Goal: Communication & Community: Share content

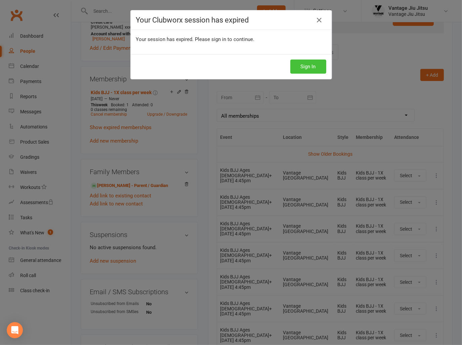
click at [312, 65] on button "Sign In" at bounding box center [309, 67] width 36 height 14
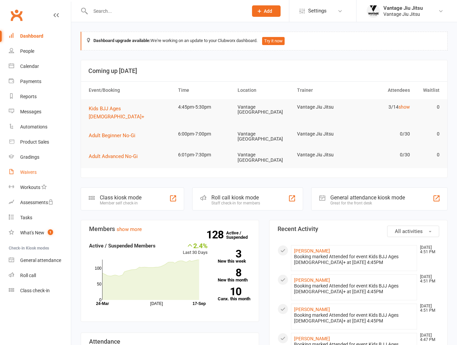
click at [33, 172] on div "Waivers" at bounding box center [28, 171] width 16 height 5
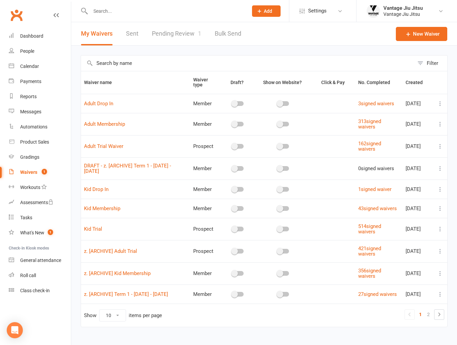
click at [441, 146] on icon at bounding box center [440, 146] width 7 height 7
click at [400, 186] on link "Copy external link to clipboard" at bounding box center [399, 185] width 79 height 13
click at [30, 100] on link "Reports" at bounding box center [40, 96] width 62 height 15
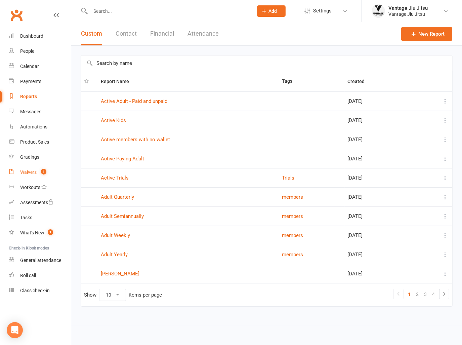
click at [28, 174] on div "Waivers" at bounding box center [28, 171] width 16 height 5
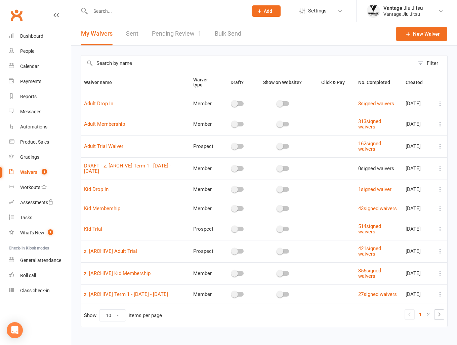
click at [438, 232] on icon at bounding box center [440, 229] width 7 height 7
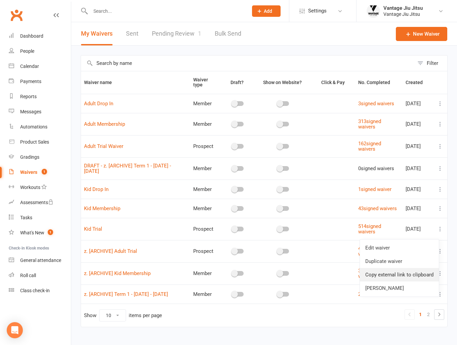
click at [406, 272] on link "Copy external link to clipboard" at bounding box center [399, 274] width 79 height 13
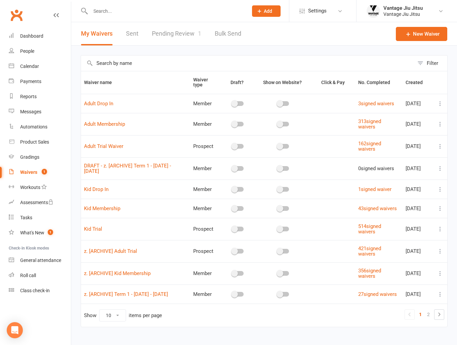
click at [440, 232] on icon at bounding box center [440, 229] width 7 height 7
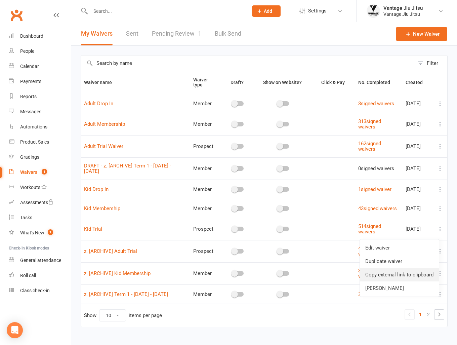
click at [398, 272] on link "Copy external link to clipboard" at bounding box center [399, 274] width 79 height 13
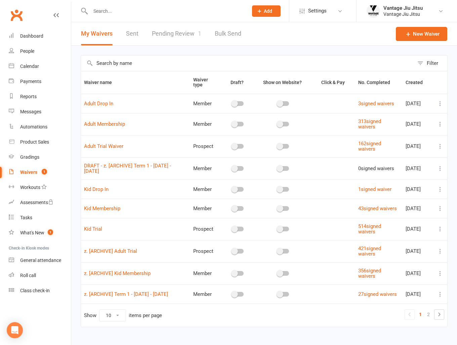
click at [120, 12] on input "text" at bounding box center [165, 10] width 155 height 9
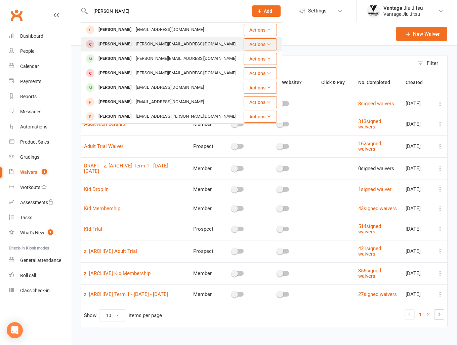
type input "[PERSON_NAME]"
click at [138, 46] on div "[PERSON_NAME][EMAIL_ADDRESS][DOMAIN_NAME]" at bounding box center [186, 44] width 105 height 10
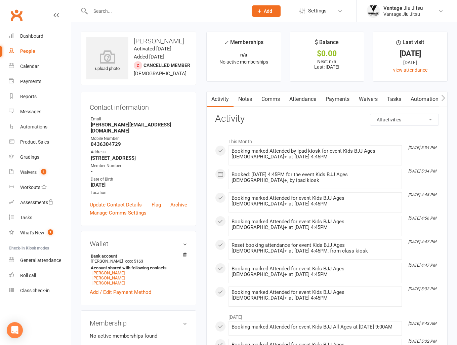
scroll to position [134, 0]
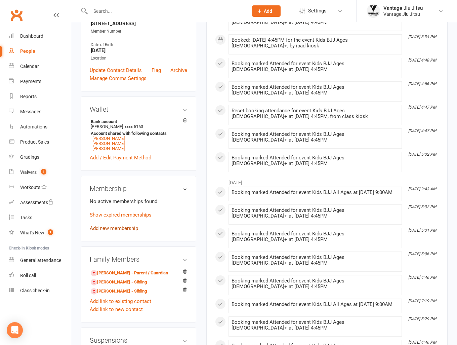
click at [123, 225] on link "Add new membership" at bounding box center [114, 228] width 48 height 6
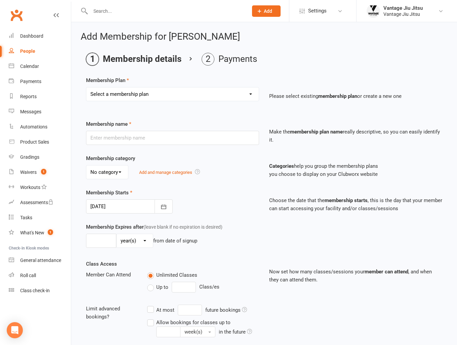
click at [128, 96] on select "Select a membership plan Create new Membership Plan Adult BJJ 10 Pack Adult BJJ…" at bounding box center [172, 93] width 172 height 13
select select "10"
click at [86, 87] on select "Select a membership plan Create new Membership Plan Adult BJJ 10 Pack Adult BJJ…" at bounding box center [172, 93] width 172 height 13
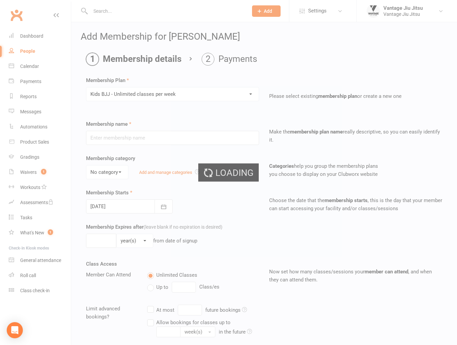
type input "Kids BJJ - Unlimited classes per week"
type input "0"
type input "6"
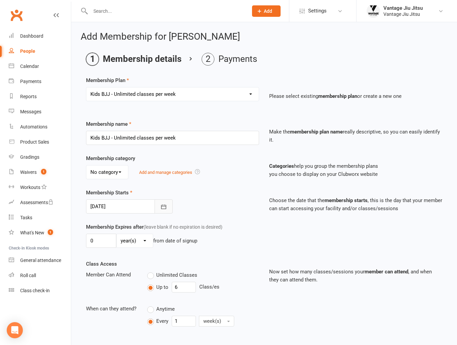
click at [161, 209] on icon "button" at bounding box center [163, 206] width 7 height 7
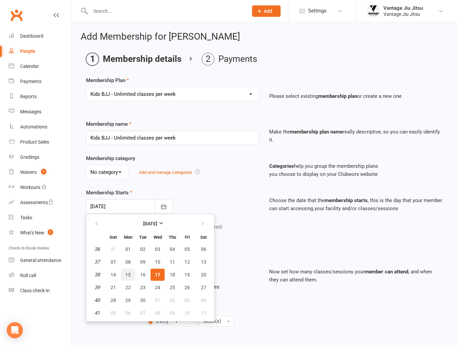
click at [126, 272] on span "15" at bounding box center [127, 274] width 5 height 5
type input "[DATE]"
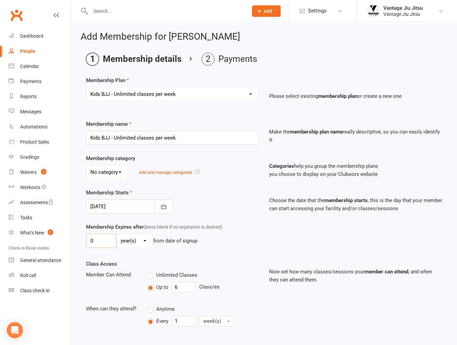
click at [109, 241] on input "0" at bounding box center [101, 241] width 30 height 14
type input "19"
click at [144, 239] on select "day(s) week(s) month(s) year(s)" at bounding box center [135, 240] width 36 height 13
select select "1"
click at [117, 234] on select "day(s) week(s) month(s) year(s)" at bounding box center [135, 240] width 36 height 13
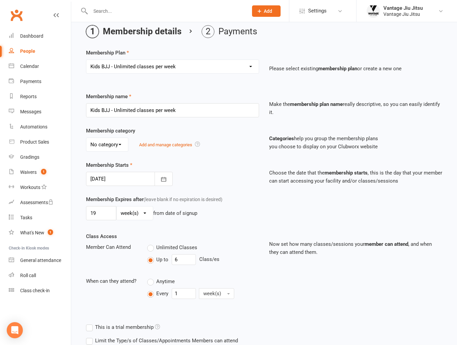
scroll to position [104, 0]
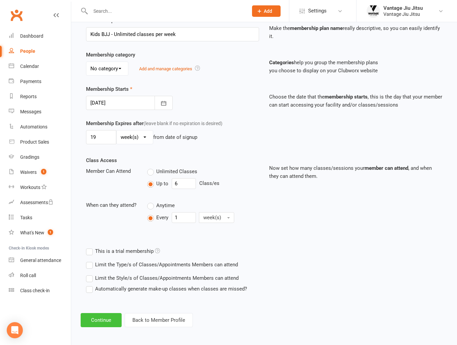
click at [102, 319] on button "Continue" at bounding box center [101, 320] width 41 height 14
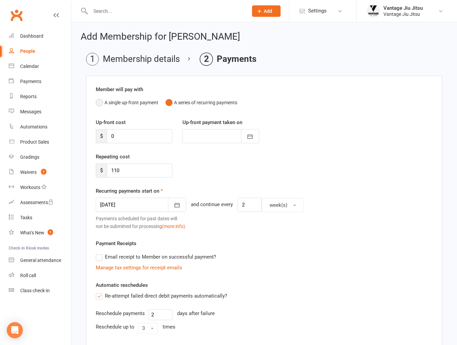
drag, startPoint x: 98, startPoint y: 102, endPoint x: 208, endPoint y: 142, distance: 117.5
click at [98, 102] on button "A single up-front payment" at bounding box center [127, 102] width 63 height 13
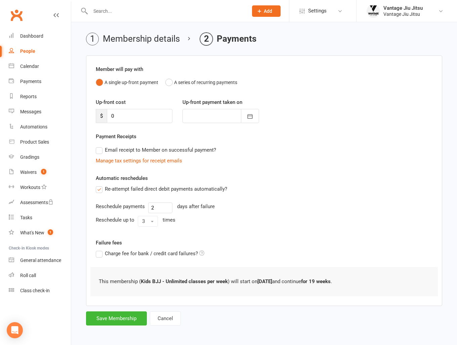
scroll to position [21, 0]
click at [130, 317] on button "Save Membership" at bounding box center [116, 318] width 61 height 14
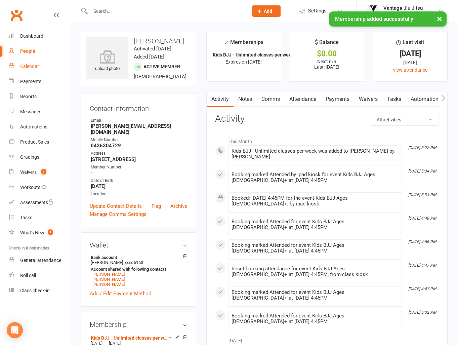
click at [31, 64] on div "Calendar" at bounding box center [29, 66] width 19 height 5
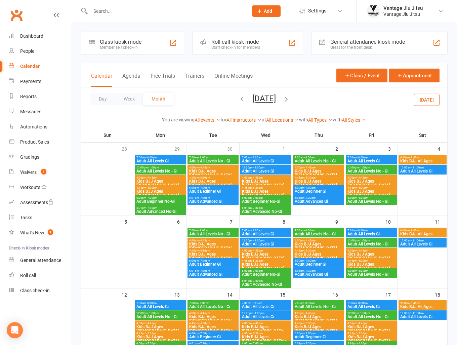
click at [246, 98] on span "[DATE] [DATE] Sun Mon Tue Wed Thu Fri Sat 31 01 02 03 04 05 06 07 08 09 10 11 1…" at bounding box center [264, 100] width 37 height 12
click at [238, 99] on icon "button" at bounding box center [241, 98] width 7 height 7
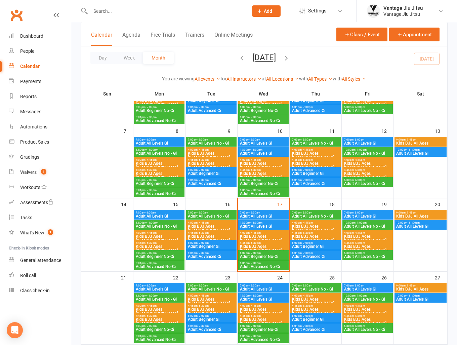
scroll to position [101, 0]
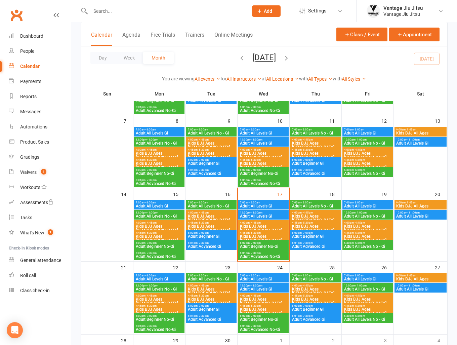
click at [161, 236] on span "Kids BJJ Ages [DEMOGRAPHIC_DATA]+" at bounding box center [160, 238] width 48 height 8
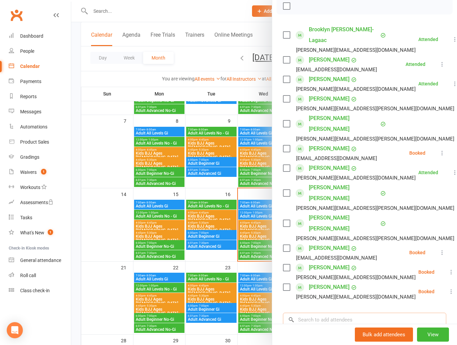
click at [321, 313] on input "search" at bounding box center [364, 320] width 163 height 14
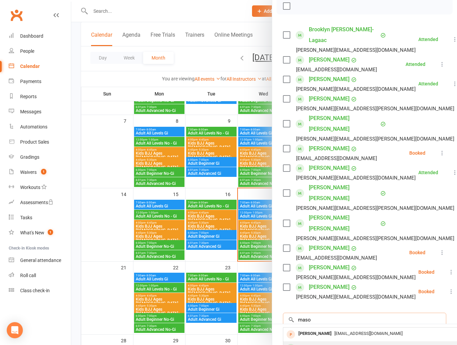
type input "maso"
click at [316, 343] on div "[PERSON_NAME]" at bounding box center [315, 348] width 39 height 10
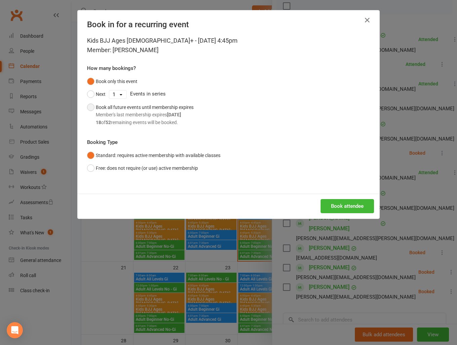
click at [87, 108] on button "Book all future events until membership expires Member's last membership expire…" at bounding box center [140, 115] width 107 height 28
click at [338, 203] on button "Book attendee" at bounding box center [347, 206] width 53 height 14
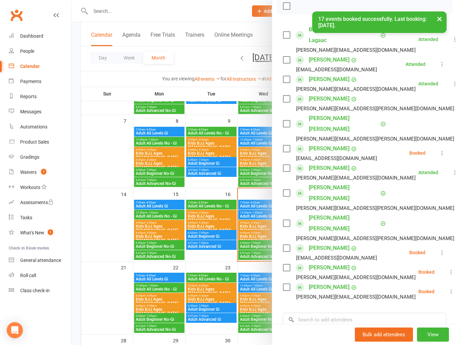
click at [87, 154] on div at bounding box center [264, 172] width 386 height 345
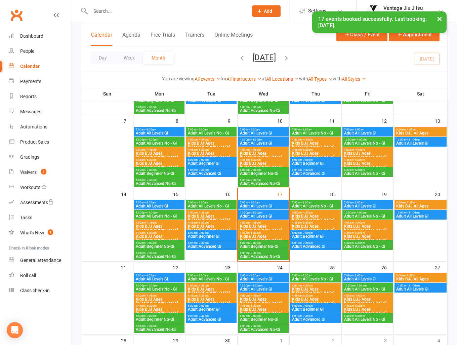
click at [205, 225] on span "Kids BJJ Ages [DEMOGRAPHIC_DATA]+" at bounding box center [212, 228] width 48 height 8
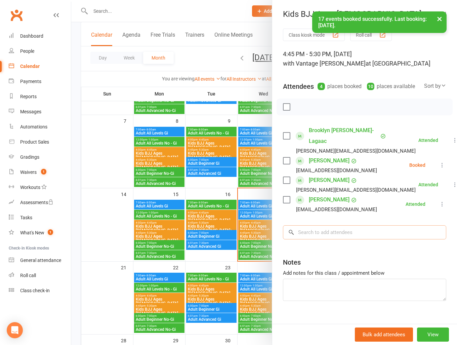
click at [329, 225] on input "search" at bounding box center [364, 232] width 163 height 14
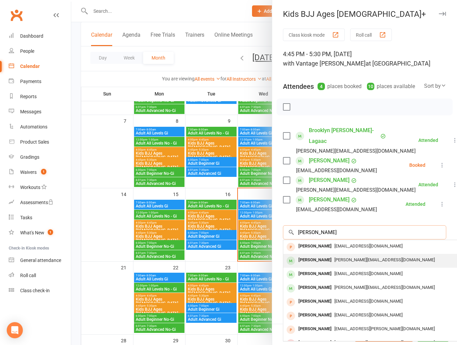
type input "[PERSON_NAME]"
click at [324, 259] on div "[PERSON_NAME]" at bounding box center [315, 260] width 39 height 10
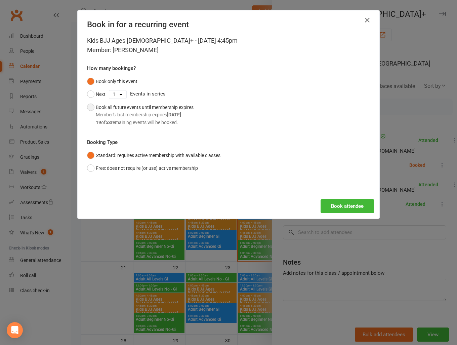
click at [89, 108] on button "Book all future events until membership expires Member's last membership expire…" at bounding box center [140, 115] width 107 height 28
click at [358, 205] on button "Book attendee" at bounding box center [347, 206] width 53 height 14
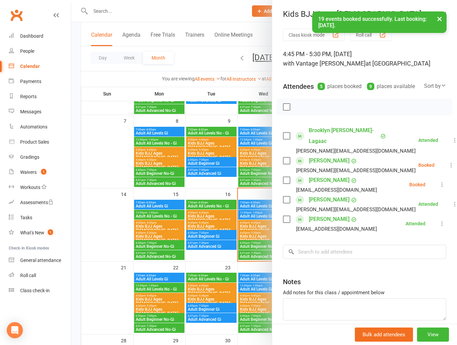
click at [101, 176] on div at bounding box center [264, 172] width 386 height 345
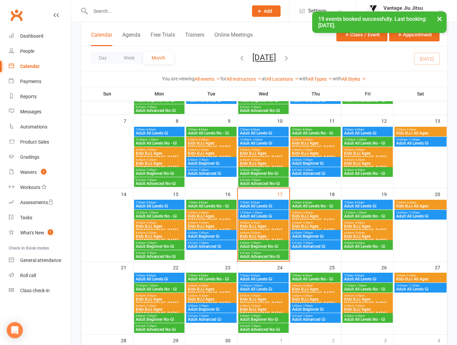
click at [257, 237] on span "Kids BJJ Ages [DEMOGRAPHIC_DATA]+" at bounding box center [264, 238] width 48 height 8
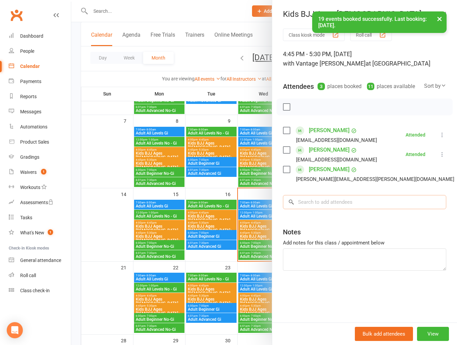
click at [334, 200] on input "search" at bounding box center [364, 202] width 163 height 14
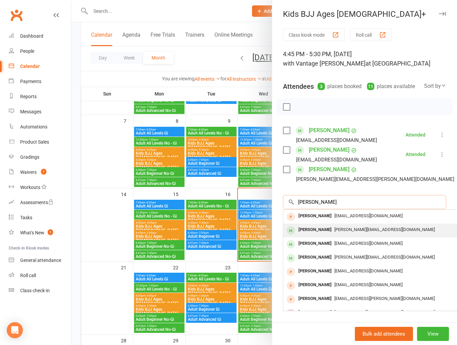
type input "[PERSON_NAME]"
click at [319, 230] on div "[PERSON_NAME]" at bounding box center [315, 230] width 39 height 10
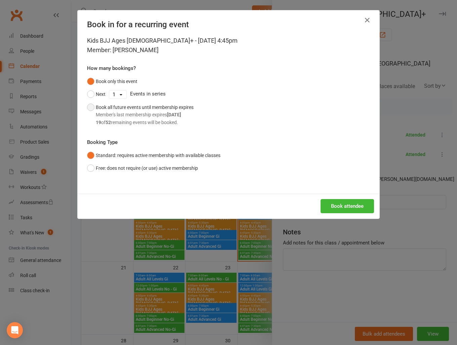
click at [87, 107] on button "Book all future events until membership expires Member's last membership expire…" at bounding box center [140, 115] width 107 height 28
click at [357, 207] on button "Book attendee" at bounding box center [347, 206] width 53 height 14
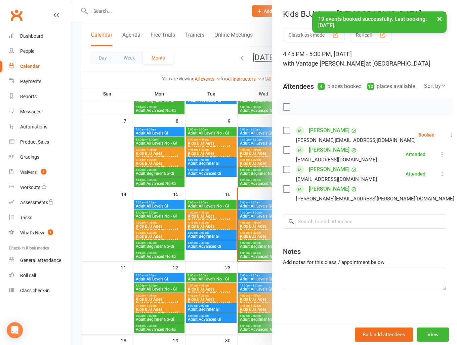
click at [107, 175] on div at bounding box center [264, 172] width 386 height 345
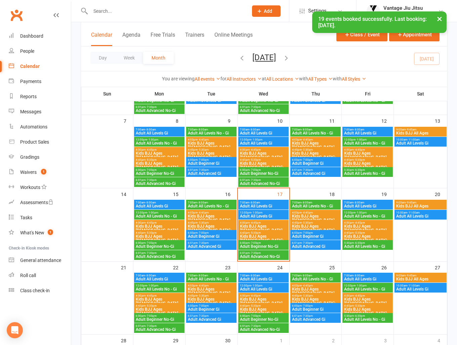
click at [313, 227] on span "Kids BJJ Ages [DEMOGRAPHIC_DATA]+" at bounding box center [316, 228] width 48 height 8
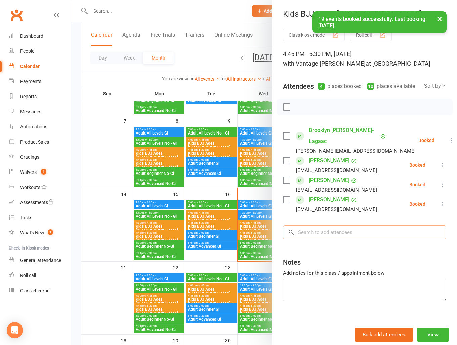
click at [326, 225] on input "search" at bounding box center [364, 232] width 163 height 14
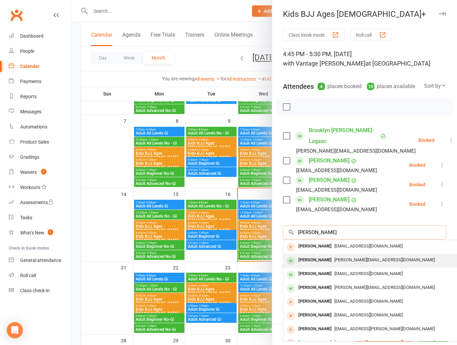
type input "[PERSON_NAME]"
click at [329, 258] on div "[PERSON_NAME]" at bounding box center [315, 260] width 39 height 10
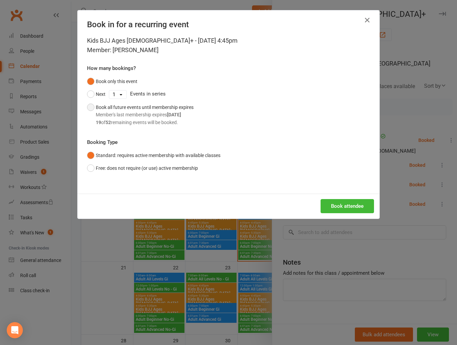
click at [90, 109] on button "Book all future events until membership expires Member's last membership expire…" at bounding box center [140, 115] width 107 height 28
click at [349, 207] on button "Book attendee" at bounding box center [347, 206] width 53 height 14
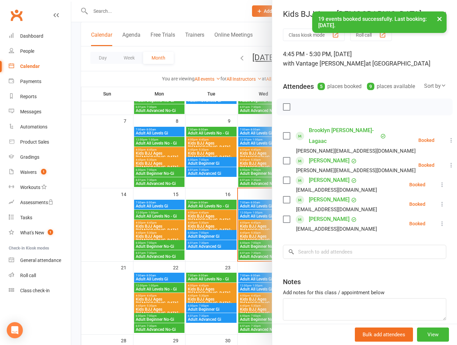
click at [89, 172] on div at bounding box center [264, 172] width 386 height 345
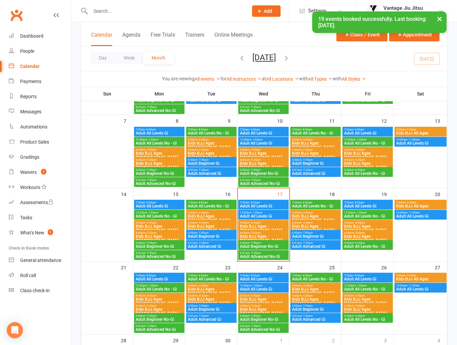
click at [418, 204] on span "Kids BJJ All Ages" at bounding box center [420, 206] width 49 height 4
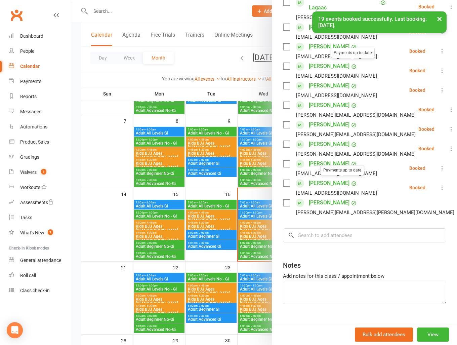
scroll to position [134, 0]
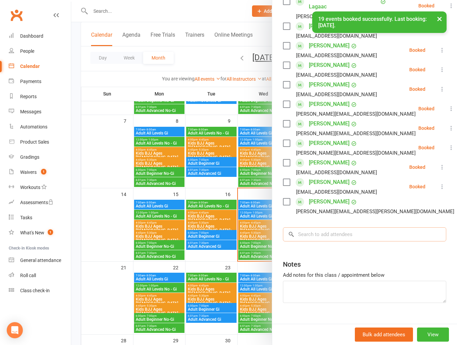
click at [327, 233] on input "search" at bounding box center [364, 234] width 163 height 14
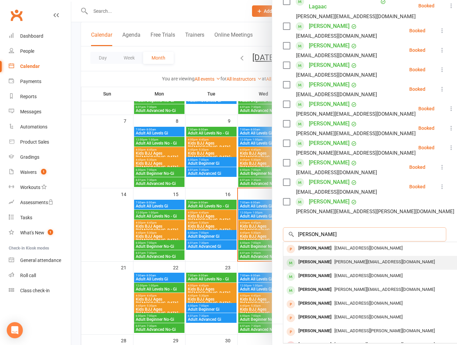
type input "[PERSON_NAME]"
click at [313, 261] on div "[PERSON_NAME]" at bounding box center [315, 262] width 39 height 10
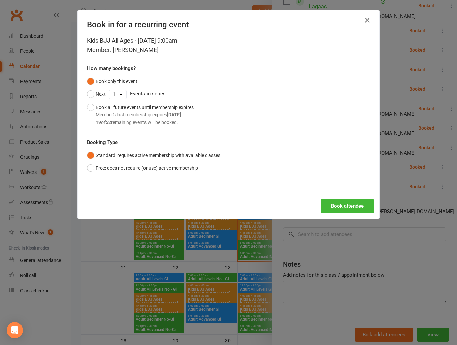
click at [84, 107] on div "Kids BJJ All Ages - [DATE] 9:00am Member: [PERSON_NAME] How many bookings? Book…" at bounding box center [229, 115] width 302 height 158
click at [89, 107] on button "Book all future events until membership expires Member's last membership expire…" at bounding box center [140, 115] width 107 height 28
click at [344, 206] on button "Book attendee" at bounding box center [347, 206] width 53 height 14
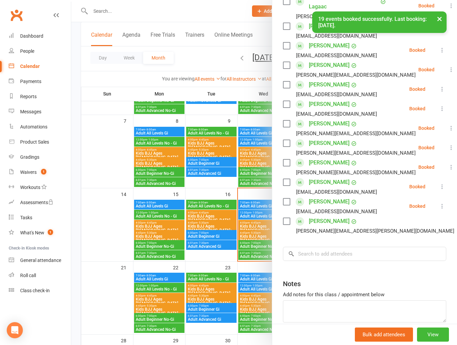
click at [88, 136] on div at bounding box center [264, 172] width 386 height 345
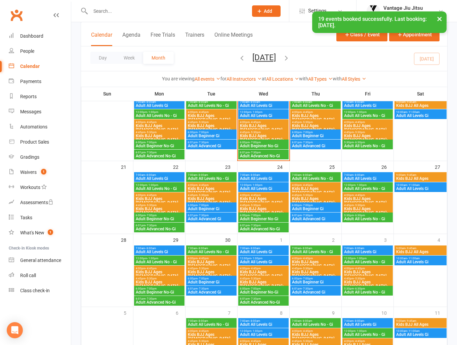
scroll to position [202, 0]
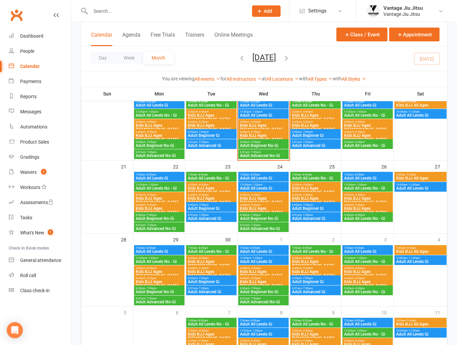
click at [152, 281] on span "Kids BJJ Ages [DEMOGRAPHIC_DATA]+" at bounding box center [160, 284] width 48 height 8
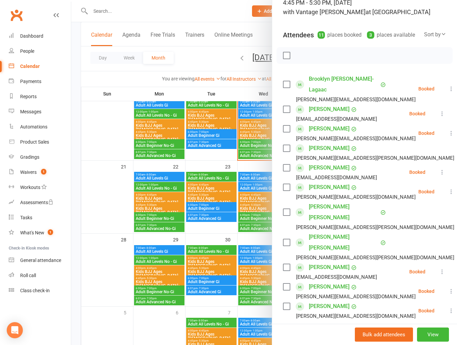
scroll to position [67, 0]
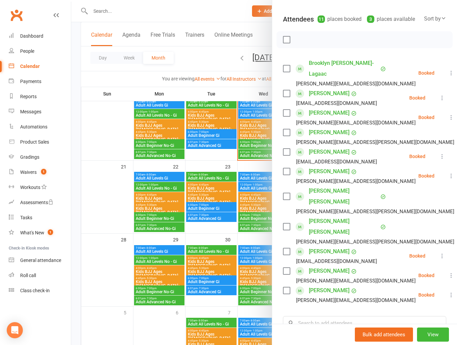
click at [448, 115] on icon at bounding box center [451, 117] width 7 height 7
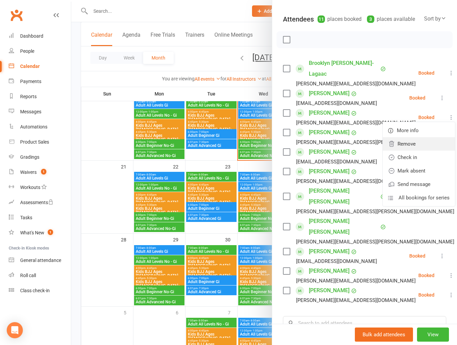
click at [389, 142] on link "Remove" at bounding box center [419, 143] width 72 height 13
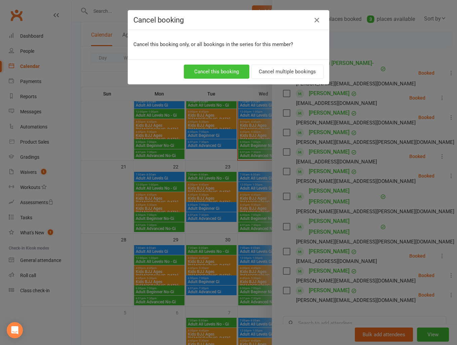
click at [225, 72] on button "Cancel this booking" at bounding box center [217, 72] width 66 height 14
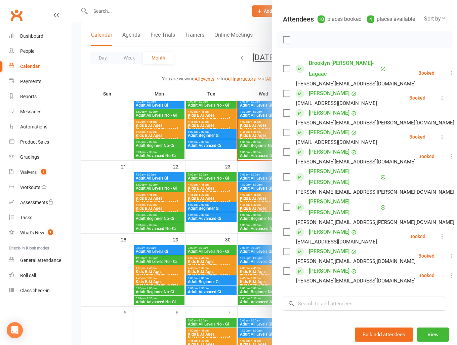
click at [80, 198] on div at bounding box center [264, 172] width 386 height 345
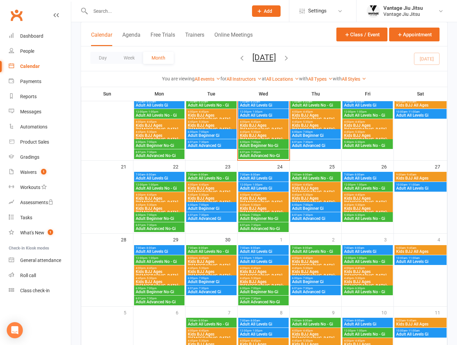
click at [208, 270] on span "Kids BJJ Ages [DEMOGRAPHIC_DATA]+" at bounding box center [212, 274] width 48 height 8
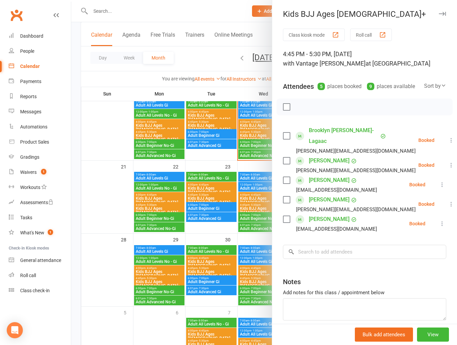
click at [439, 222] on icon at bounding box center [442, 223] width 7 height 7
click at [392, 245] on link "Remove" at bounding box center [410, 249] width 72 height 13
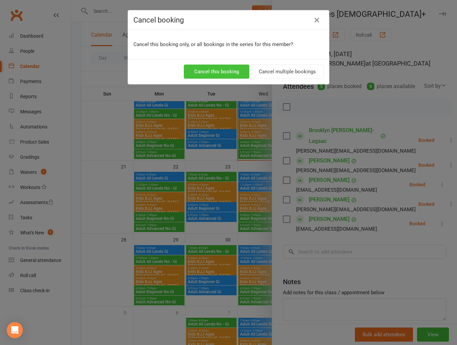
click at [221, 68] on button "Cancel this booking" at bounding box center [217, 72] width 66 height 14
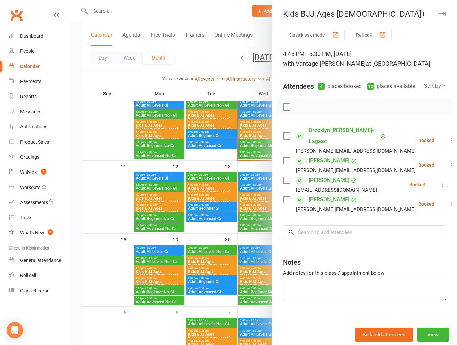
click at [83, 171] on div at bounding box center [264, 172] width 386 height 345
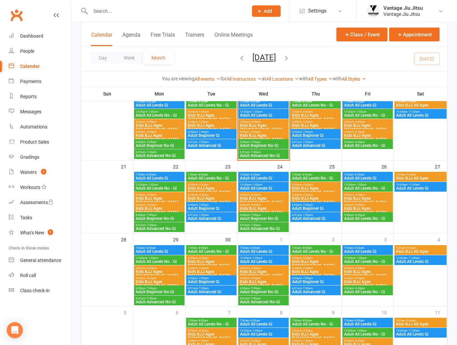
click at [269, 281] on span "Kids BJJ Ages [DEMOGRAPHIC_DATA]+" at bounding box center [264, 284] width 48 height 8
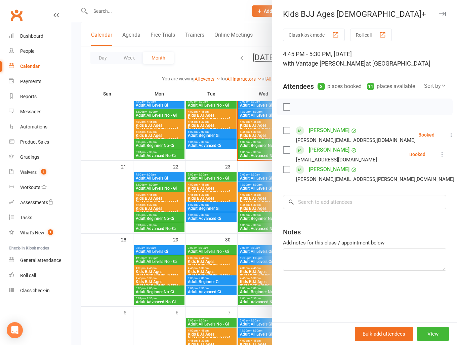
click at [448, 134] on icon at bounding box center [451, 134] width 7 height 7
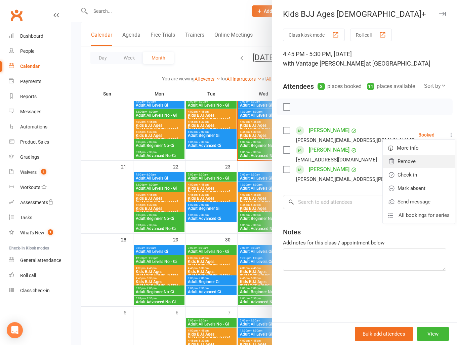
click at [401, 161] on link "Remove" at bounding box center [419, 161] width 72 height 13
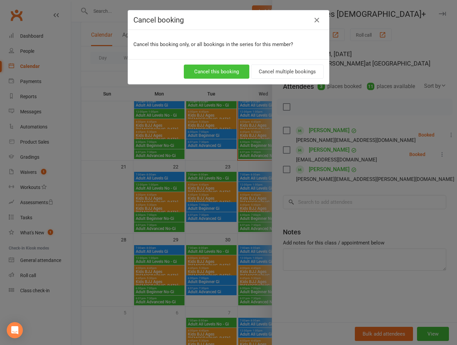
click at [217, 72] on button "Cancel this booking" at bounding box center [217, 72] width 66 height 14
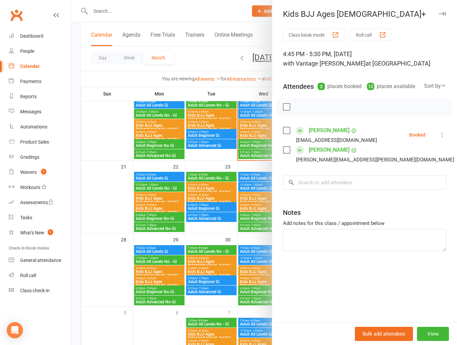
click at [92, 160] on div at bounding box center [264, 172] width 386 height 345
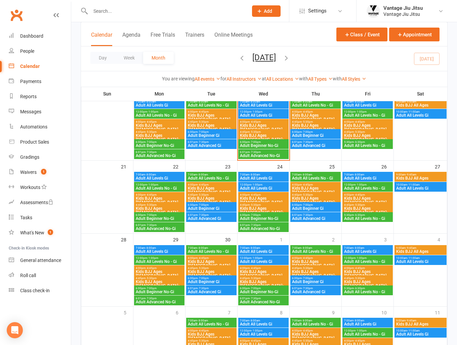
click at [309, 271] on span "Kids BJJ Ages [DEMOGRAPHIC_DATA]+" at bounding box center [316, 274] width 48 height 8
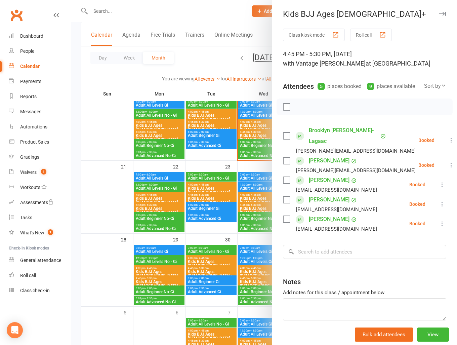
click at [448, 162] on icon at bounding box center [451, 165] width 7 height 7
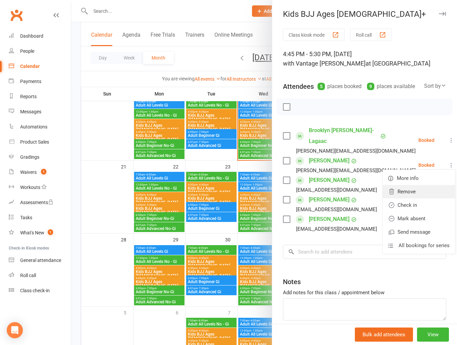
click at [388, 188] on link "Remove" at bounding box center [419, 191] width 72 height 13
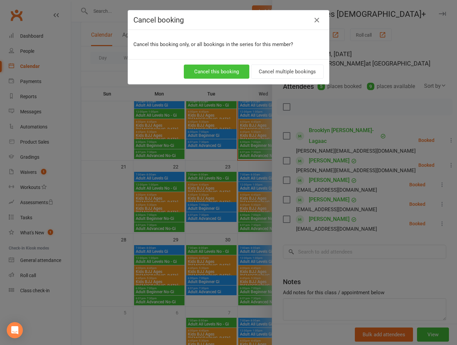
click at [229, 74] on button "Cancel this booking" at bounding box center [217, 72] width 66 height 14
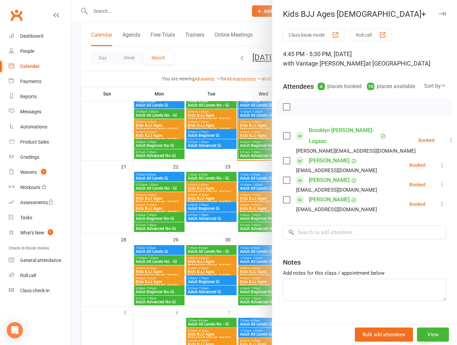
click at [92, 132] on div at bounding box center [264, 172] width 386 height 345
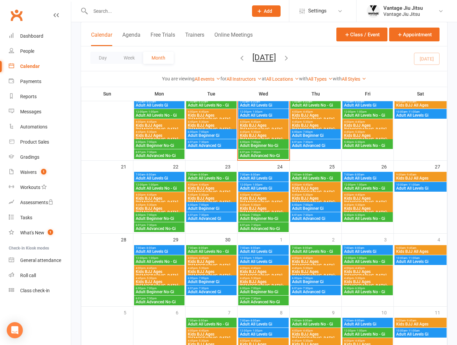
click at [421, 249] on span "Kids BJJ All Ages" at bounding box center [420, 251] width 49 height 4
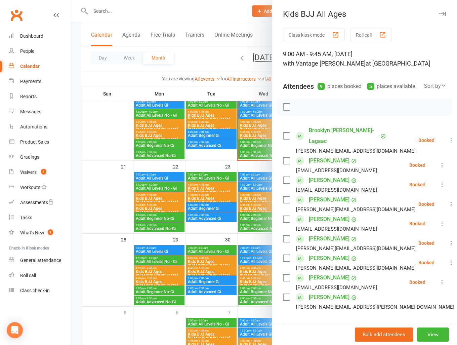
click at [448, 203] on icon at bounding box center [451, 204] width 7 height 7
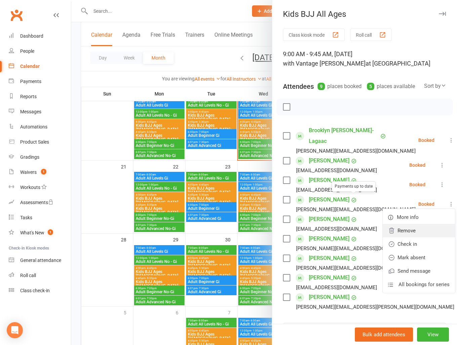
click at [391, 227] on link "Remove" at bounding box center [419, 230] width 72 height 13
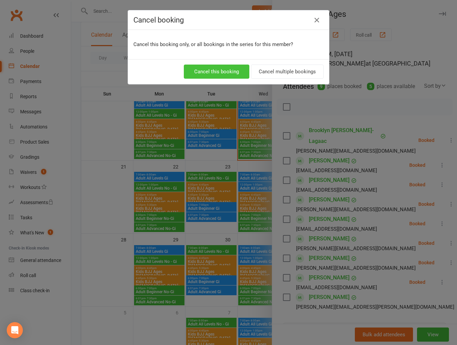
click at [223, 69] on button "Cancel this booking" at bounding box center [217, 72] width 66 height 14
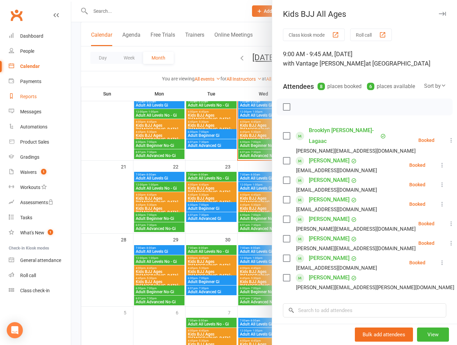
click at [31, 94] on div "Reports" at bounding box center [28, 96] width 16 height 5
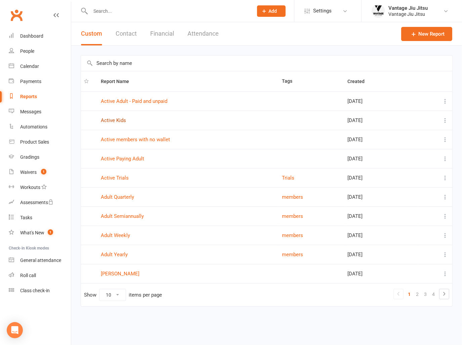
click at [116, 119] on link "Active Kids" at bounding box center [113, 120] width 25 height 6
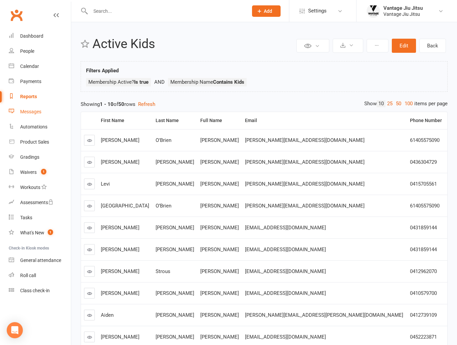
click at [30, 110] on div "Messages" at bounding box center [30, 111] width 21 height 5
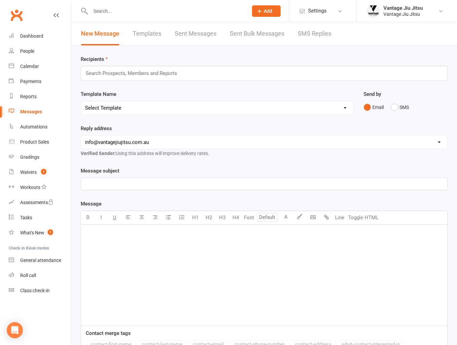
click at [167, 72] on input "text" at bounding box center [134, 73] width 99 height 9
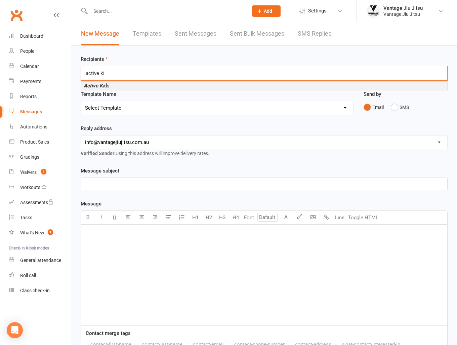
type input "active ki"
click at [103, 86] on em "Active Ki" at bounding box center [94, 86] width 21 height 6
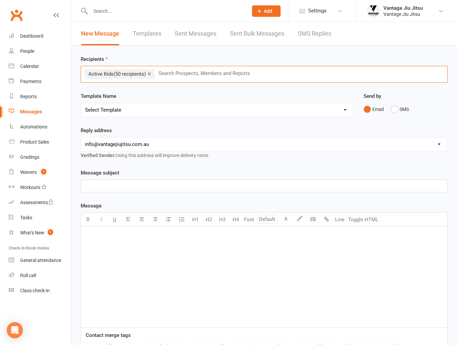
click at [140, 183] on p "﻿" at bounding box center [264, 186] width 358 height 8
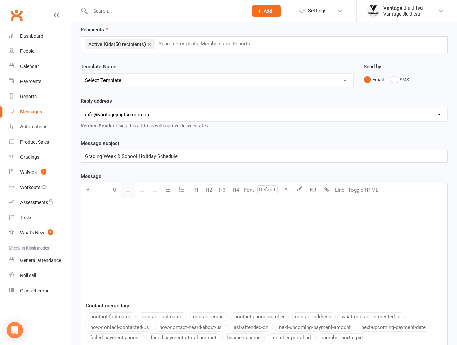
scroll to position [34, 0]
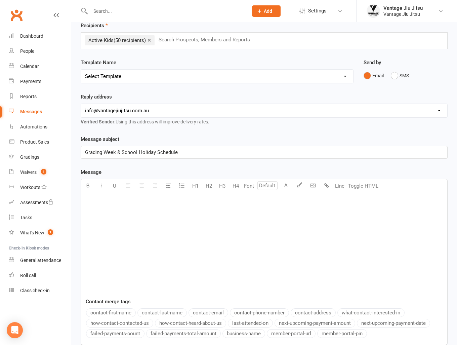
click at [127, 204] on p "﻿" at bounding box center [264, 202] width 358 height 8
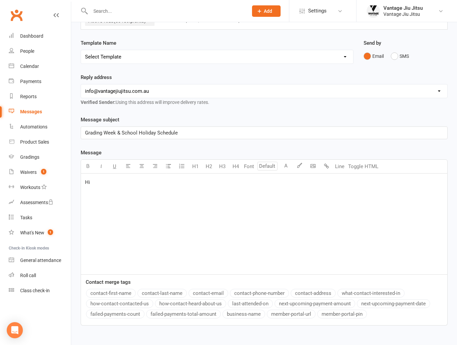
scroll to position [92, 0]
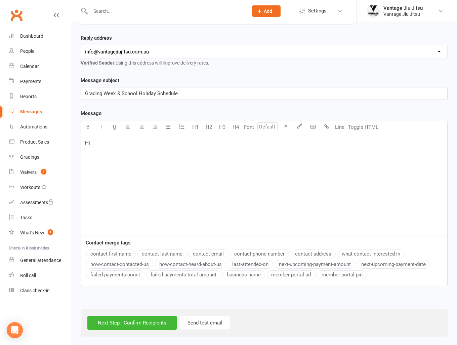
click at [122, 255] on button "contact-first-name" at bounding box center [111, 253] width 50 height 9
click at [94, 160] on p "﻿" at bounding box center [264, 164] width 358 height 8
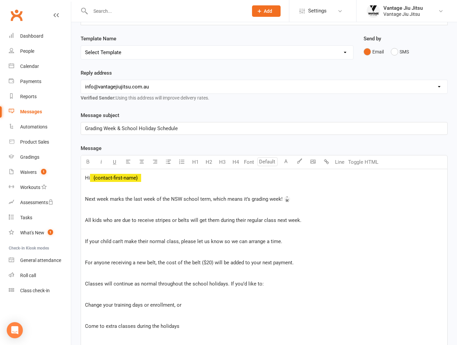
scroll to position [59, 0]
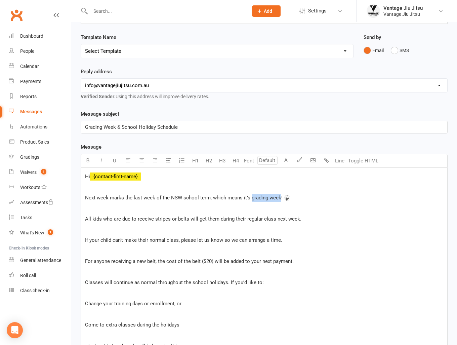
drag, startPoint x: 278, startPoint y: 197, endPoint x: 250, endPoint y: 199, distance: 28.7
click at [250, 199] on span "Next week marks the last week of the NSW school term, which means it’s grading …" at bounding box center [187, 198] width 205 height 6
click at [89, 156] on button "button" at bounding box center [87, 160] width 13 height 13
click at [85, 218] on span "All kids who are due to receive stripes or belts will get them during their reg…" at bounding box center [193, 219] width 217 height 6
drag, startPoint x: 85, startPoint y: 238, endPoint x: 136, endPoint y: 283, distance: 67.7
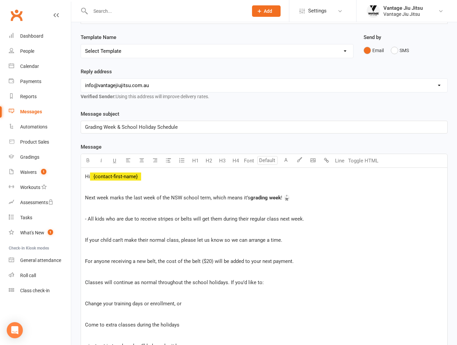
click at [85, 238] on div "Hi ﻿ {contact-first-name} ﻿ Next week marks the last week of the NSW school ter…" at bounding box center [264, 272] width 366 height 208
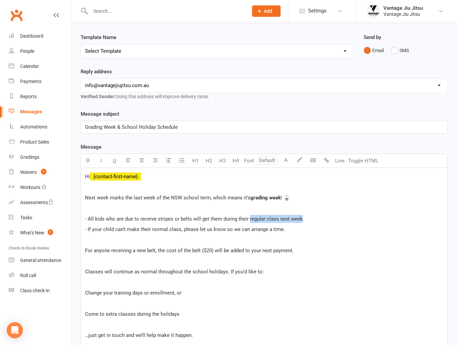
drag, startPoint x: 247, startPoint y: 217, endPoint x: 278, endPoint y: 199, distance: 35.5
click at [299, 221] on span "- All kids who are due to receive stripes or belts will get them during their r…" at bounding box center [194, 219] width 219 height 6
click at [87, 160] on icon "button" at bounding box center [87, 160] width 5 height 5
drag, startPoint x: 136, startPoint y: 250, endPoint x: 155, endPoint y: 252, distance: 19.6
click at [155, 252] on span "For anyone receiving a new belt, the cost of the belt ($20) will be added to yo…" at bounding box center [189, 250] width 209 height 6
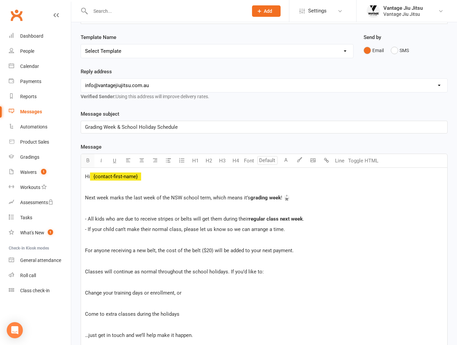
click at [88, 160] on icon "button" at bounding box center [87, 160] width 5 height 5
drag, startPoint x: 84, startPoint y: 292, endPoint x: 96, endPoint y: 303, distance: 16.2
click at [84, 292] on div "Hi ﻿ {contact-first-name} ﻿ Next week marks the last week of the NSW school ter…" at bounding box center [264, 266] width 366 height 197
click at [85, 313] on div "Hi ﻿ {contact-first-name} ﻿ Next week marks the last week of the NSW school ter…" at bounding box center [264, 266] width 366 height 197
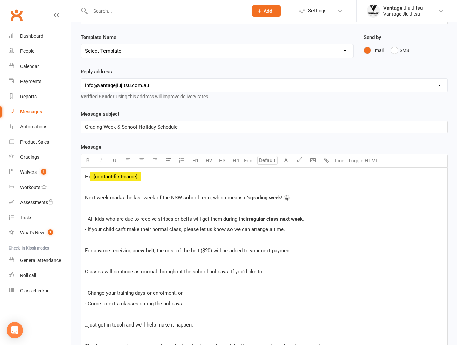
click at [302, 306] on p "- Come to extra classes during the holidays" at bounding box center [264, 304] width 358 height 8
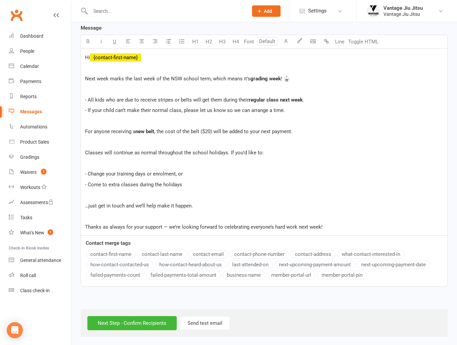
scroll to position [178, 0]
click at [327, 224] on p "Thanks as always for your support — we’re looking forward to celebrating everyo…" at bounding box center [264, 227] width 358 height 8
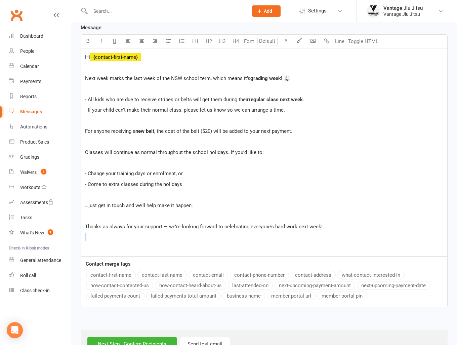
drag, startPoint x: 338, startPoint y: 228, endPoint x: 367, endPoint y: 260, distance: 43.5
click at [369, 263] on div "Message Highlight colour U H1 H2 H3 H4 Font A Line Toggle HTML Hi ﻿ {contact-fi…" at bounding box center [264, 166] width 367 height 284
click at [111, 238] on p "﻿" at bounding box center [264, 237] width 358 height 8
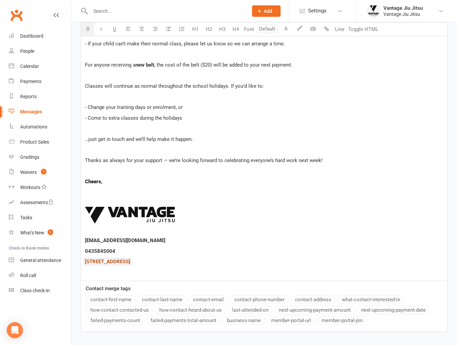
scroll to position [245, 0]
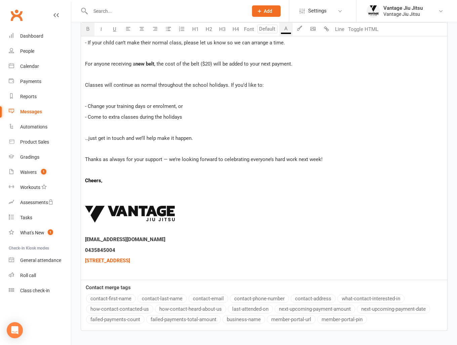
click at [87, 187] on p at bounding box center [264, 191] width 358 height 8
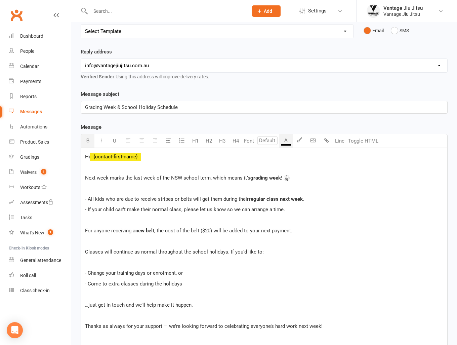
scroll to position [77, 0]
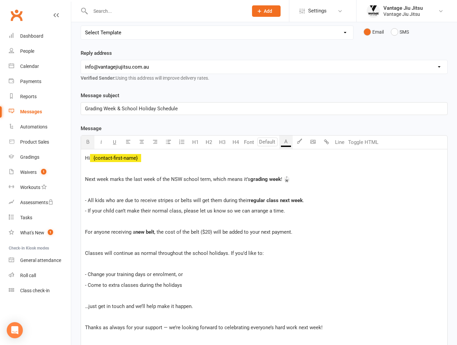
click at [113, 210] on span "- If your child can’t make their normal class, please let us know so we can arr…" at bounding box center [185, 211] width 200 height 6
click at [136, 210] on span "- If you can’t make their normal class, please let us know so we can arrange a …" at bounding box center [178, 211] width 186 height 6
click at [84, 251] on div "Hi ﻿ {contact-first-name} ﻿ Next week marks the last week of the NSW school ter…" at bounding box center [264, 298] width 366 height 299
click at [97, 253] on span "Remeber, classes will continue as normal throughout the school holidays. If you…" at bounding box center [185, 253] width 200 height 6
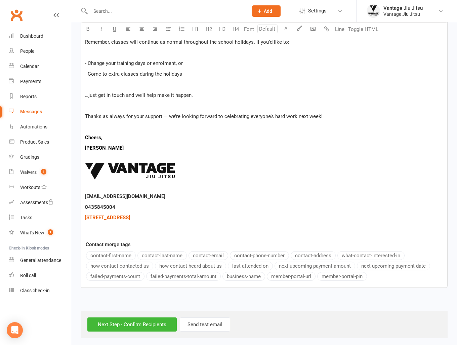
scroll to position [290, 0]
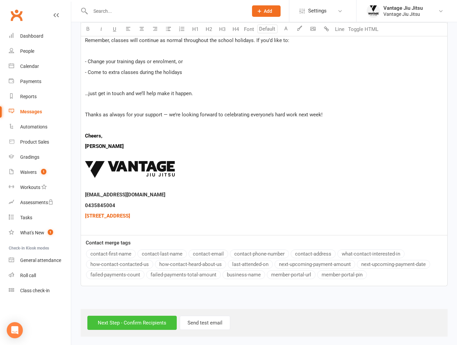
click at [141, 322] on input "Next Step - Confirm Recipients" at bounding box center [131, 323] width 89 height 14
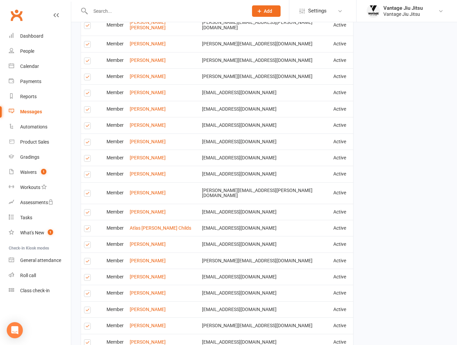
scroll to position [986, 0]
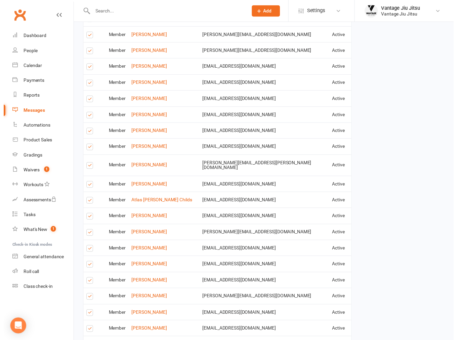
scroll to position [983, 0]
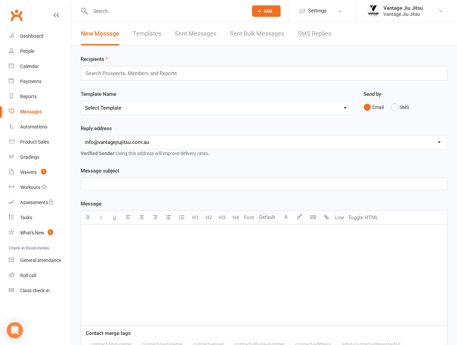
click at [17, 15] on link "Clubworx" at bounding box center [16, 15] width 17 height 17
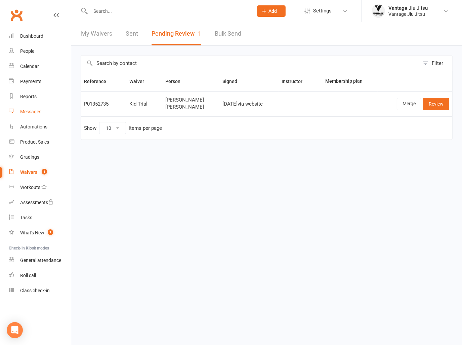
click at [21, 112] on div "Messages" at bounding box center [30, 111] width 21 height 5
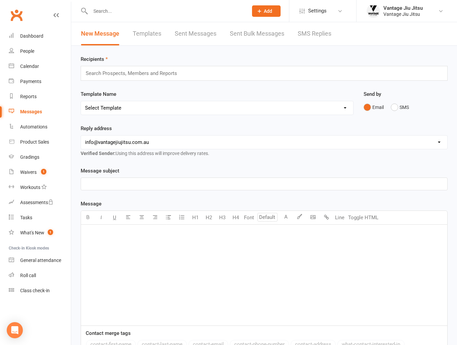
click at [143, 35] on link "Templates" at bounding box center [147, 33] width 29 height 23
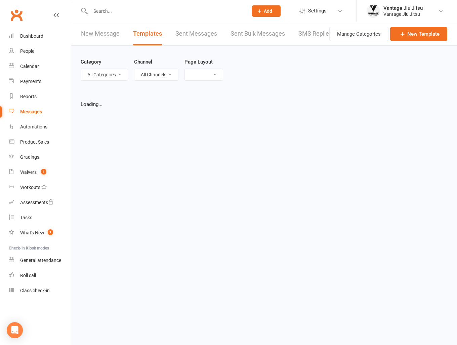
select select "grid"
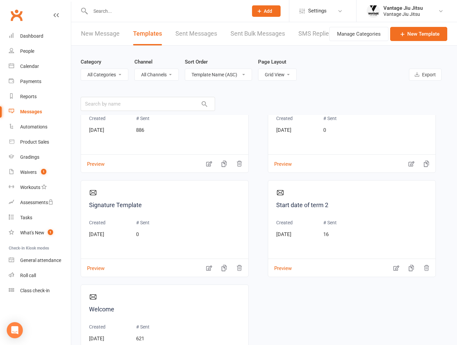
scroll to position [886, 0]
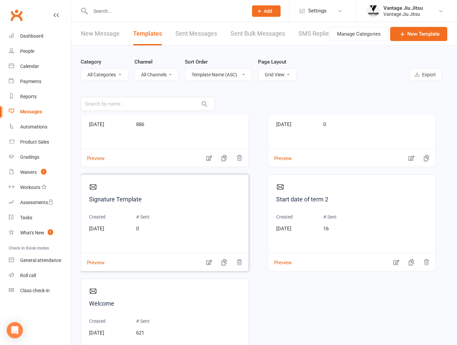
click at [207, 261] on icon "button" at bounding box center [209, 262] width 6 height 5
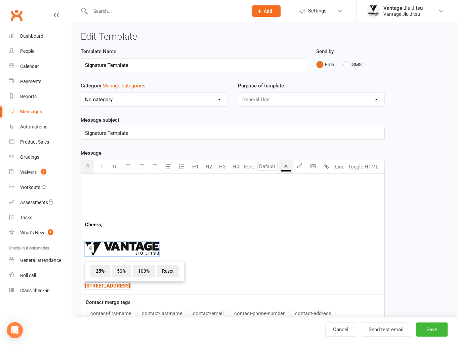
drag, startPoint x: 209, startPoint y: 286, endPoint x: 84, endPoint y: 225, distance: 138.7
click at [84, 225] on div "Cheers, ﻿ 25% 50% 100% Reset ​info@vantagejiujitsu.com.au 0435845004 $ Level 1,…" at bounding box center [233, 234] width 304 height 121
copy div "Cheers, ﻿ 25% 50% 100% Reset ​info@vantagejiujitsu.com.au 0435845004 $ Level 1,…"
